Goal: Register for event/course

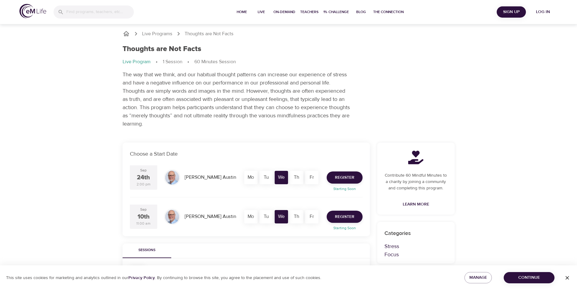
click at [266, 218] on div "Tu" at bounding box center [266, 216] width 13 height 13
click at [339, 214] on span "Register" at bounding box center [344, 217] width 19 height 8
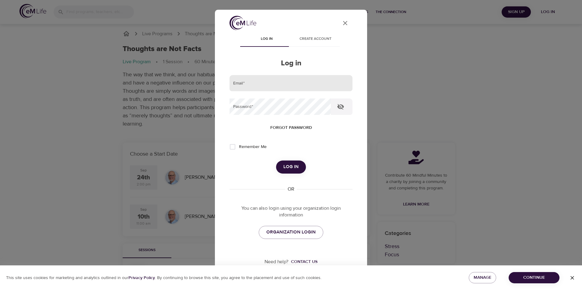
click at [306, 86] on input "email" at bounding box center [290, 83] width 123 height 16
type input "[EMAIL_ADDRESS][PERSON_NAME][DOMAIN_NAME]"
click at [342, 107] on icon "button" at bounding box center [340, 107] width 7 height 6
click at [342, 107] on icon "button" at bounding box center [340, 107] width 7 height 5
click at [293, 165] on span "Log in" at bounding box center [290, 167] width 15 height 8
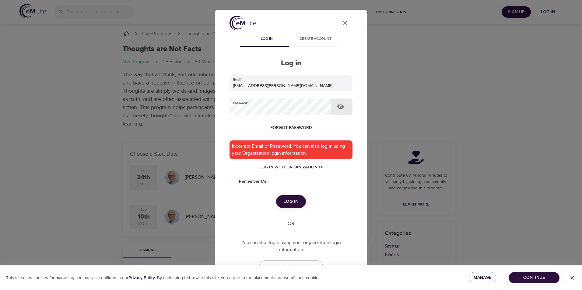
click at [221, 107] on div "User Profile Log in Create account Log in Email   * [EMAIL_ADDRESS][PERSON_NAME…" at bounding box center [291, 145] width 152 height 271
click at [340, 108] on icon "button" at bounding box center [340, 107] width 7 height 6
click at [340, 108] on icon "button" at bounding box center [340, 106] width 7 height 7
click at [290, 200] on span "Log in" at bounding box center [290, 202] width 15 height 8
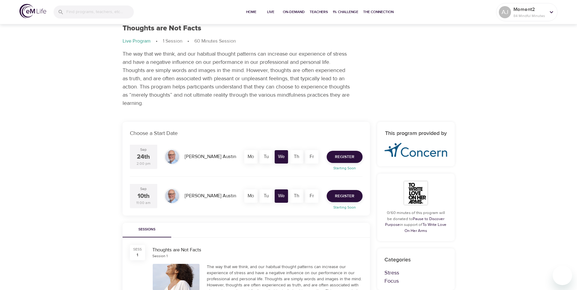
scroll to position [61, 0]
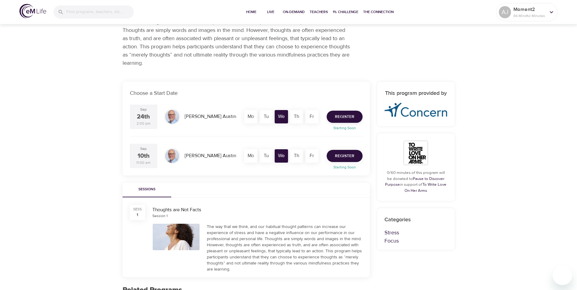
click at [346, 160] on span "Register" at bounding box center [344, 156] width 19 height 8
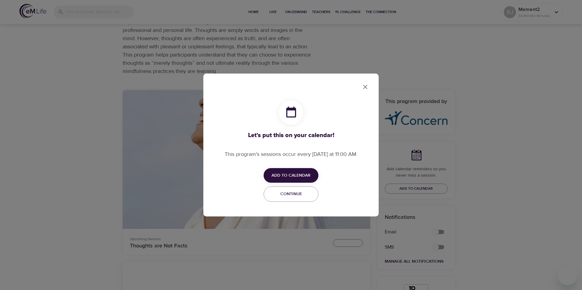
checkbox input "true"
click at [305, 177] on span "Add to Calendar" at bounding box center [290, 176] width 39 height 8
click at [296, 199] on span "Outlook" at bounding box center [294, 199] width 19 height 8
click at [366, 88] on div at bounding box center [291, 145] width 582 height 290
click at [305, 190] on button "Continue" at bounding box center [290, 195] width 55 height 16
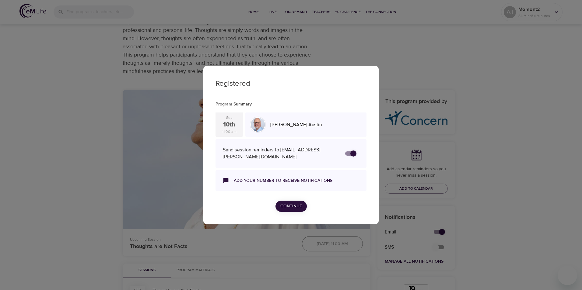
click at [292, 207] on span "Continue" at bounding box center [291, 207] width 22 height 8
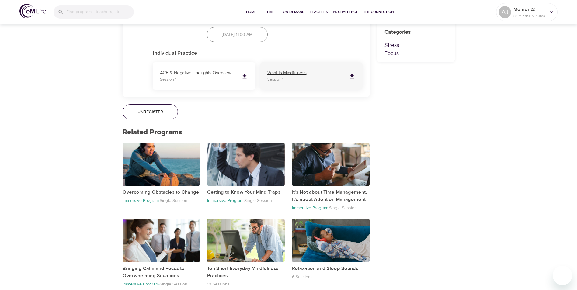
scroll to position [400, 0]
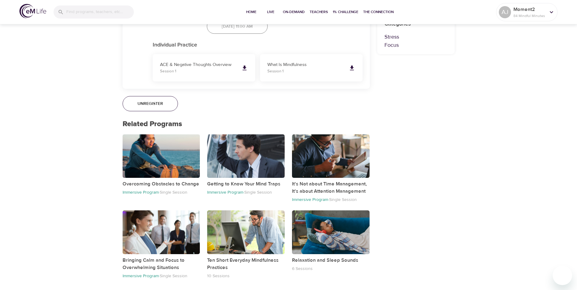
click at [148, 158] on div "button" at bounding box center [162, 156] width 78 height 44
